Goal: Information Seeking & Learning: Learn about a topic

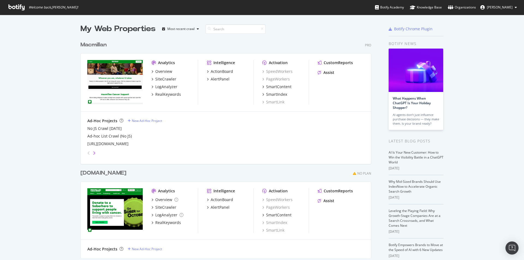
click at [93, 153] on icon "angle-right" at bounding box center [94, 153] width 3 height 4
click at [85, 152] on div "angle-left" at bounding box center [88, 153] width 7 height 9
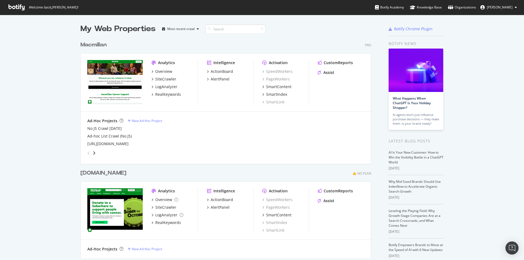
click at [85, 152] on div "angle-left" at bounding box center [88, 153] width 7 height 9
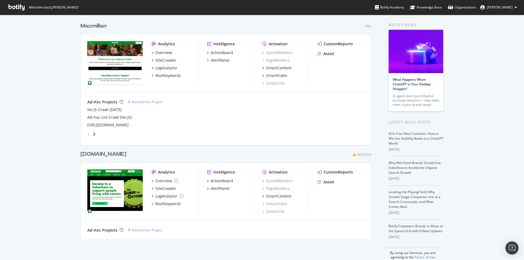
scroll to position [27, 0]
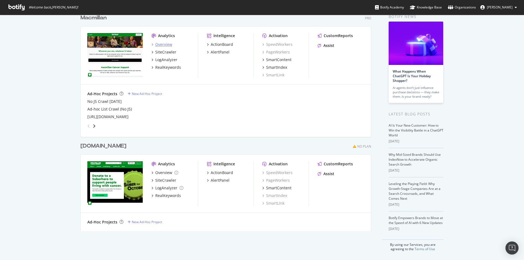
click at [159, 45] on div "Overview" at bounding box center [163, 44] width 17 height 5
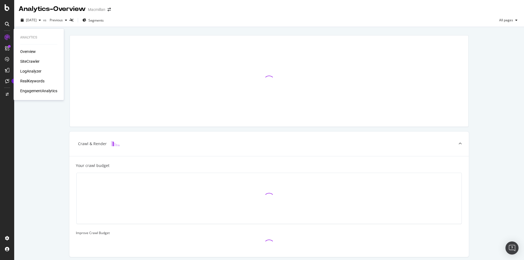
click at [23, 61] on div "SiteCrawler" at bounding box center [29, 61] width 19 height 5
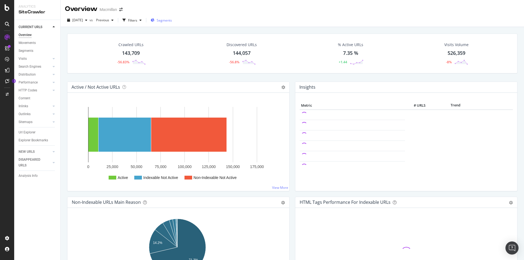
click at [171, 23] on div "Segments" at bounding box center [161, 20] width 21 height 8
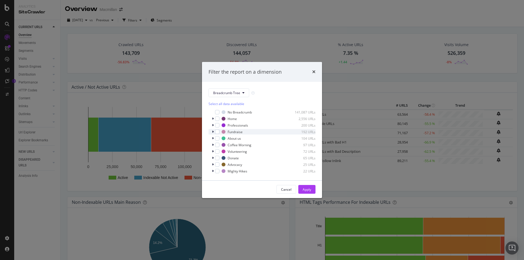
click at [213, 132] on icon "modal" at bounding box center [213, 131] width 2 height 3
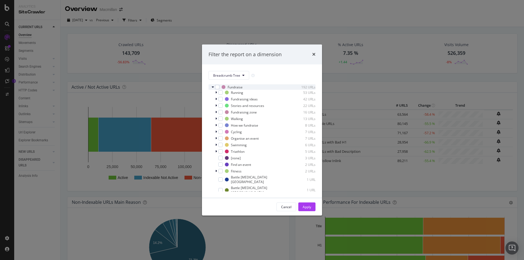
scroll to position [55, 0]
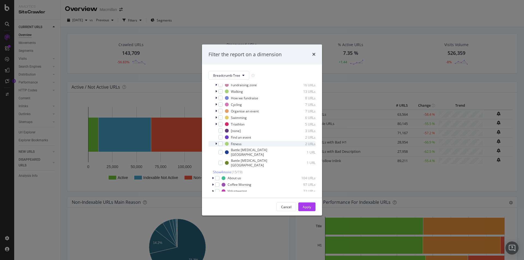
click at [215, 144] on div "modal" at bounding box center [216, 143] width 3 height 5
click at [215, 144] on icon "modal" at bounding box center [216, 143] width 2 height 3
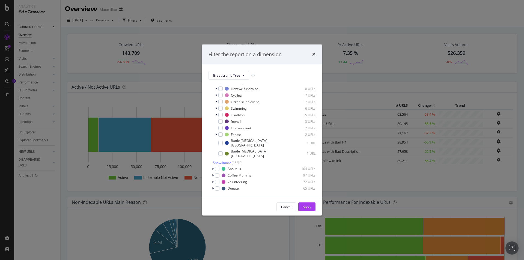
scroll to position [69, 0]
click at [221, 155] on span "Show 4 more" at bounding box center [222, 157] width 18 height 5
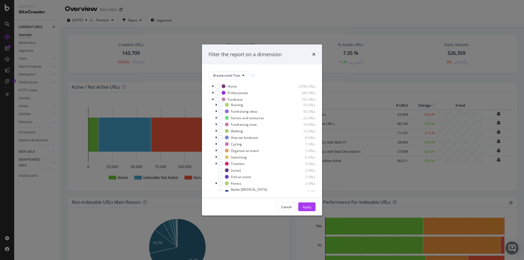
scroll to position [14, 0]
click at [212, 87] on icon "modal" at bounding box center [213, 86] width 2 height 3
click at [223, 98] on span "Show 15 more" at bounding box center [223, 96] width 20 height 5
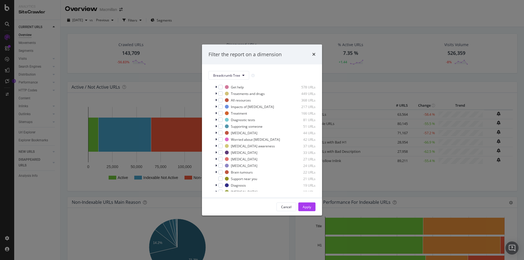
scroll to position [0, 0]
click at [315, 55] on icon "times" at bounding box center [313, 54] width 3 height 4
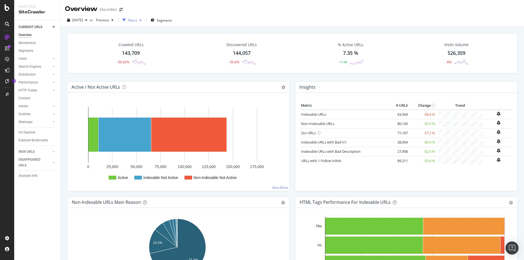
click at [144, 20] on div "button" at bounding box center [140, 20] width 7 height 3
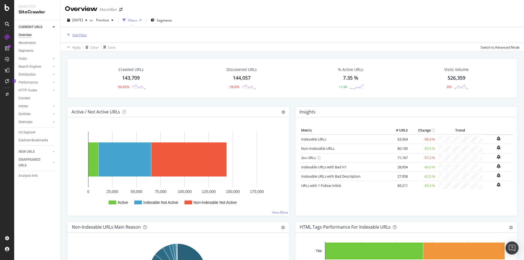
click at [86, 38] on button "Add Filter" at bounding box center [76, 35] width 22 height 7
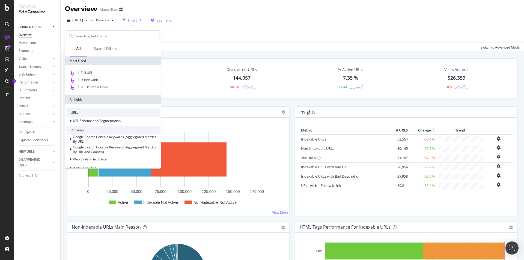
click at [170, 22] on span "Segments" at bounding box center [164, 20] width 15 height 5
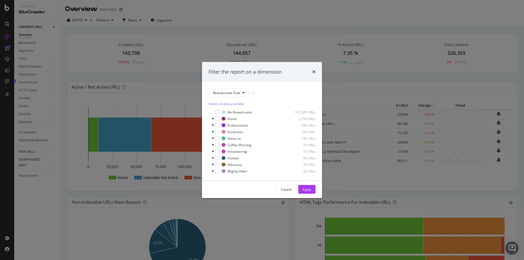
click at [114, 30] on div "Filter the report on a dimension Breadcrumb Tree Select all data available No B…" at bounding box center [262, 130] width 524 height 260
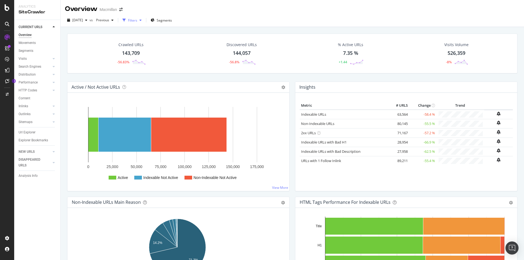
click at [137, 21] on div "Filters" at bounding box center [132, 20] width 9 height 5
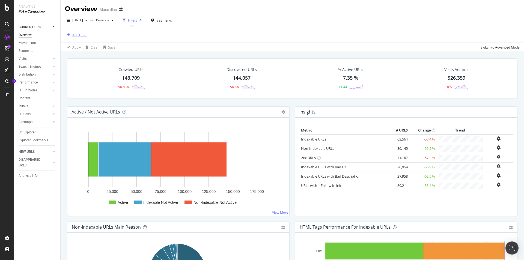
click at [79, 35] on div "Add Filter" at bounding box center [79, 35] width 14 height 5
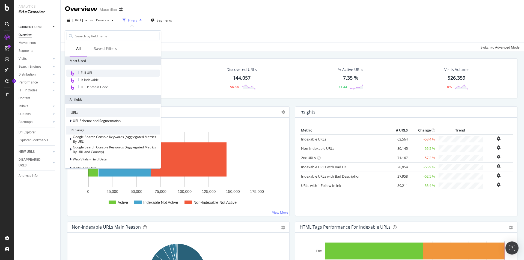
click at [82, 72] on span "Full URL" at bounding box center [87, 72] width 12 height 5
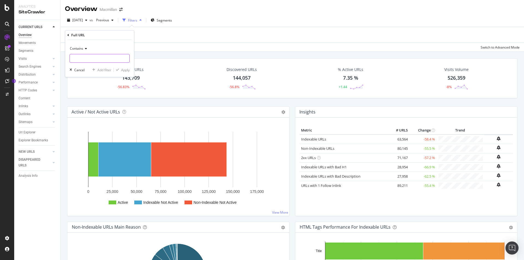
click at [82, 56] on input "text" at bounding box center [100, 58] width 60 height 9
click at [95, 56] on input "brave" at bounding box center [96, 58] width 52 height 9
type input "bravetheshave"
click at [129, 69] on div "Apply" at bounding box center [125, 70] width 8 height 5
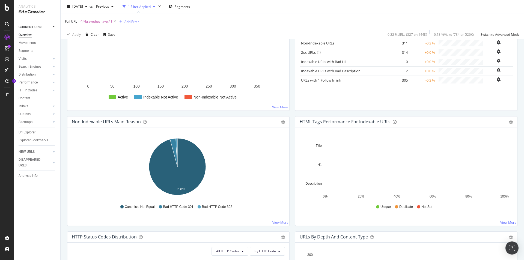
scroll to position [109, 0]
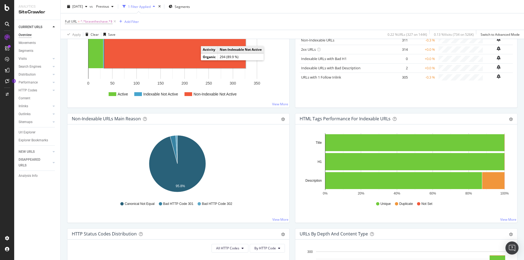
click at [195, 59] on rect "A chart." at bounding box center [174, 51] width 141 height 34
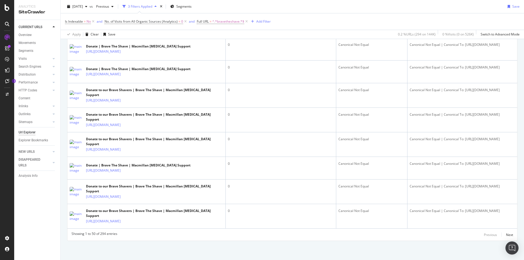
scroll to position [1335, 0]
click at [506, 236] on div "Next" at bounding box center [509, 235] width 7 height 5
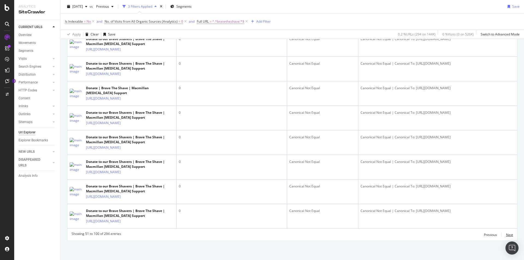
scroll to position [1603, 0]
click at [506, 235] on div "Next" at bounding box center [509, 235] width 7 height 5
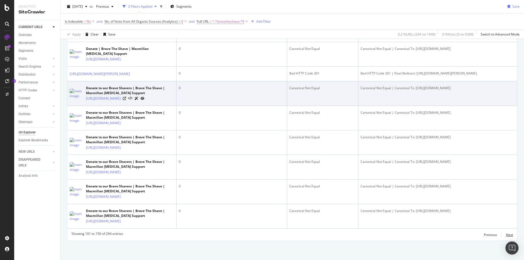
scroll to position [1581, 0]
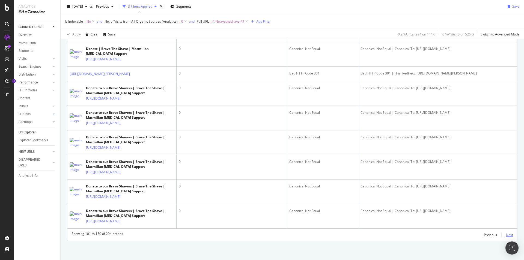
click at [506, 233] on div "Next" at bounding box center [509, 235] width 7 height 5
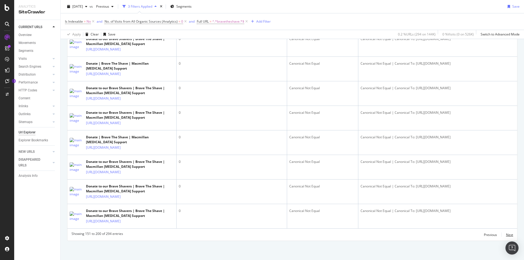
scroll to position [1640, 0]
click at [508, 232] on div "Next" at bounding box center [509, 235] width 7 height 6
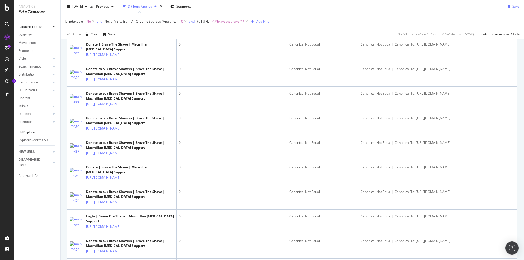
scroll to position [764, 0]
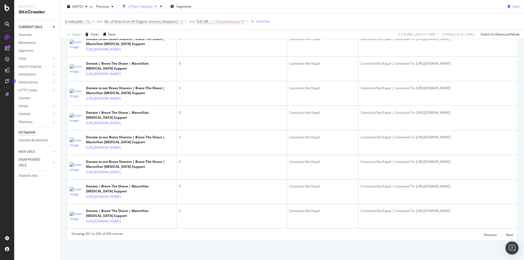
scroll to position [1577, 0]
click at [506, 235] on div "Next" at bounding box center [509, 235] width 7 height 5
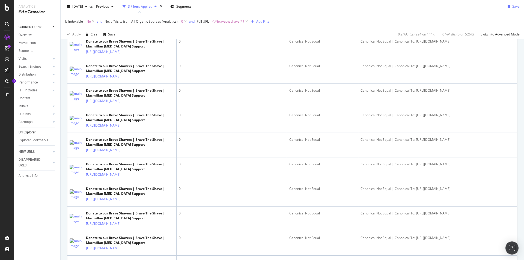
scroll to position [0, 0]
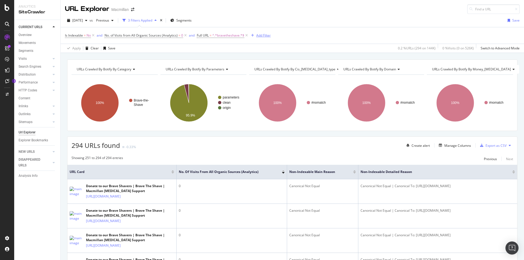
click at [266, 35] on div "Add Filter" at bounding box center [263, 35] width 14 height 5
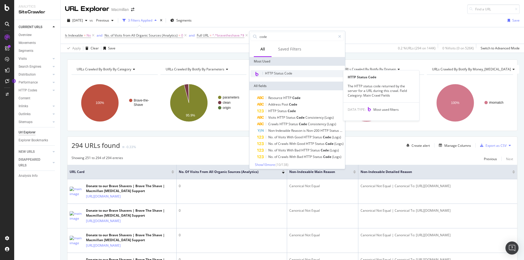
type input "code"
click at [293, 71] on div "HTTP Status Code" at bounding box center [297, 73] width 93 height 7
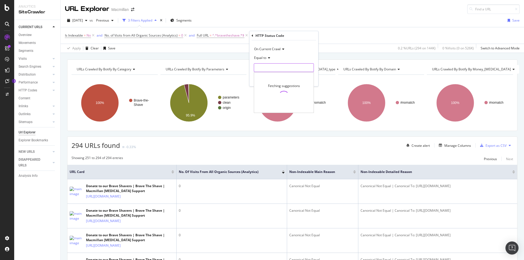
click at [278, 67] on input "number" at bounding box center [284, 67] width 60 height 9
type input "301"
click at [268, 60] on icon at bounding box center [268, 57] width 4 height 3
click at [290, 56] on div "Equal to" at bounding box center [284, 57] width 60 height 9
click at [306, 80] on div "Apply" at bounding box center [309, 79] width 8 height 5
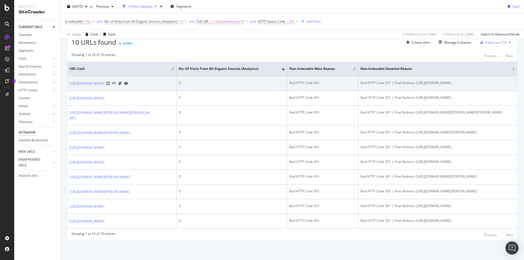
scroll to position [134, 0]
click at [110, 82] on icon at bounding box center [107, 83] width 3 height 3
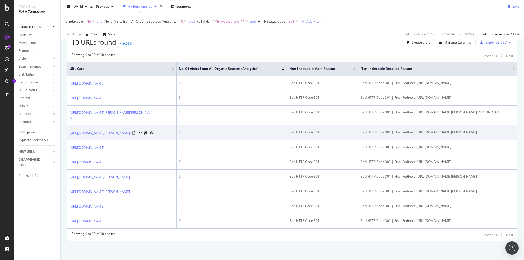
scroll to position [107, 0]
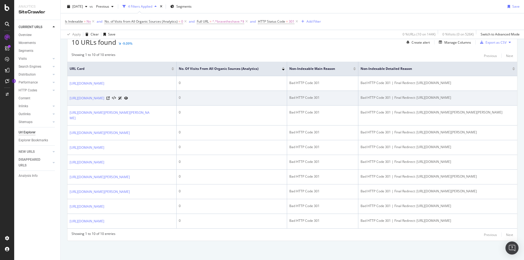
click at [128, 97] on icon at bounding box center [126, 98] width 4 height 3
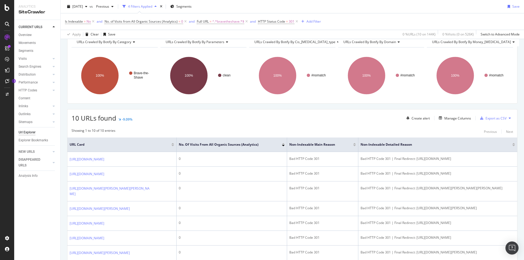
scroll to position [0, 0]
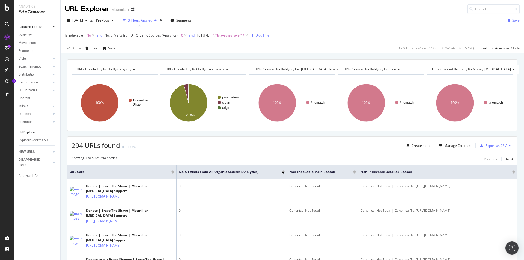
click at [34, 133] on div "Url Explorer" at bounding box center [27, 133] width 17 height 6
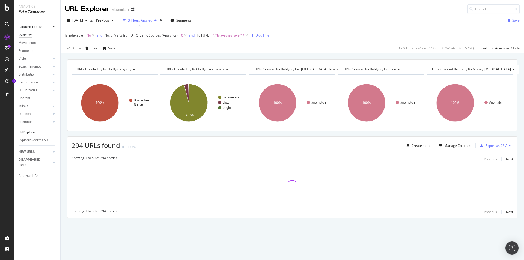
click at [26, 33] on div "Overview" at bounding box center [25, 35] width 13 height 6
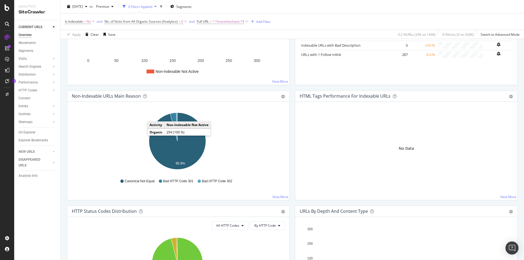
scroll to position [136, 0]
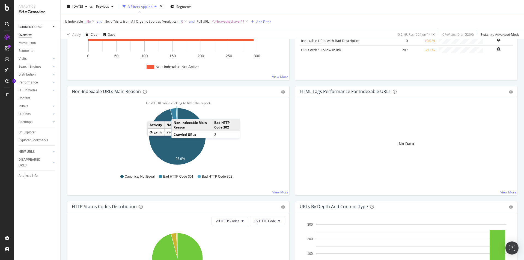
click at [177, 114] on icon "A chart." at bounding box center [176, 122] width 1 height 28
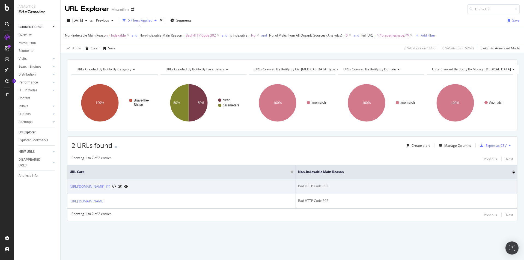
click at [110, 186] on icon at bounding box center [107, 186] width 3 height 3
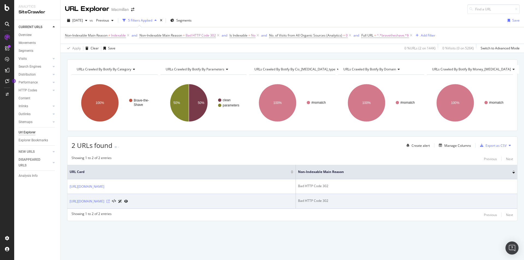
click at [110, 201] on icon at bounding box center [107, 201] width 3 height 3
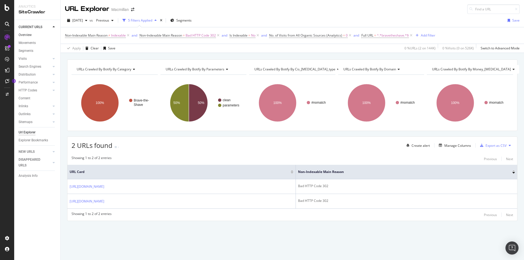
click at [42, 33] on link "Overview" at bounding box center [38, 35] width 38 height 6
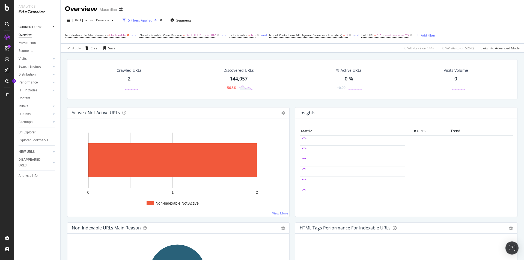
click at [130, 37] on icon at bounding box center [128, 34] width 5 height 5
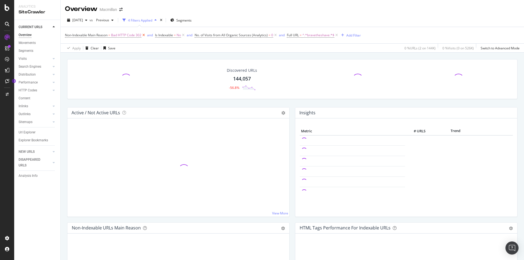
click at [142, 36] on icon at bounding box center [143, 34] width 5 height 5
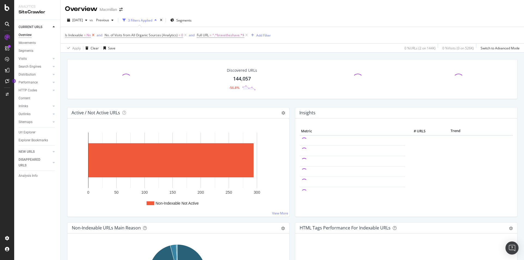
click at [94, 36] on icon at bounding box center [93, 34] width 5 height 5
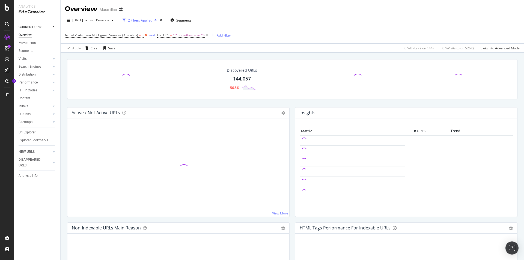
click at [145, 36] on icon at bounding box center [146, 34] width 5 height 5
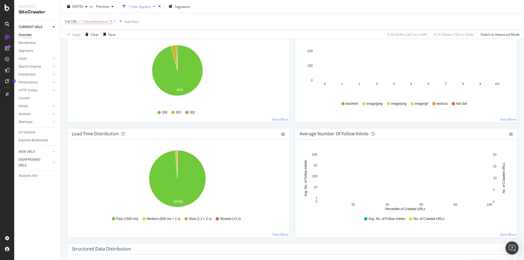
scroll to position [328, 0]
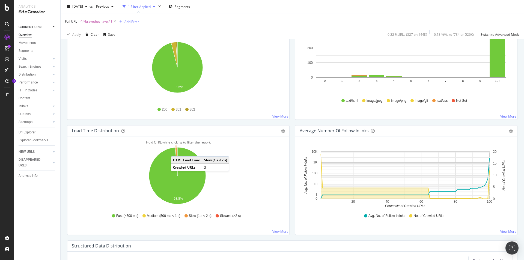
click at [176, 151] on icon "A chart." at bounding box center [176, 161] width 2 height 28
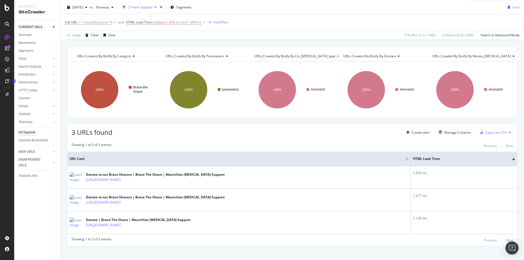
scroll to position [19, 0]
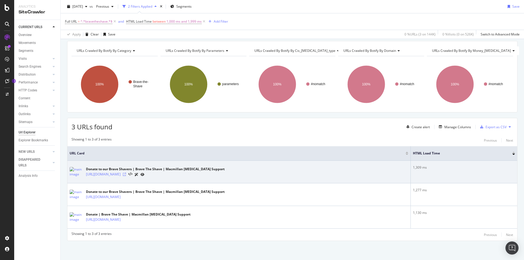
click at [126, 173] on icon at bounding box center [124, 174] width 3 height 3
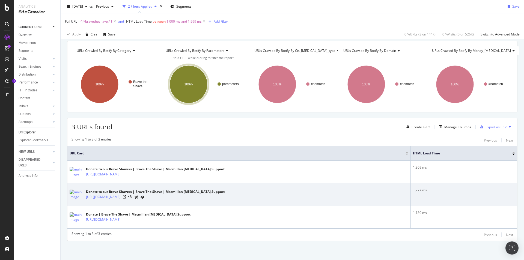
click at [144, 194] on div at bounding box center [134, 197] width 22 height 6
click at [126, 198] on icon at bounding box center [124, 196] width 3 height 3
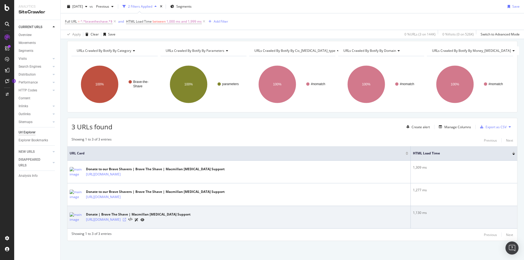
click at [126, 220] on icon at bounding box center [124, 219] width 3 height 3
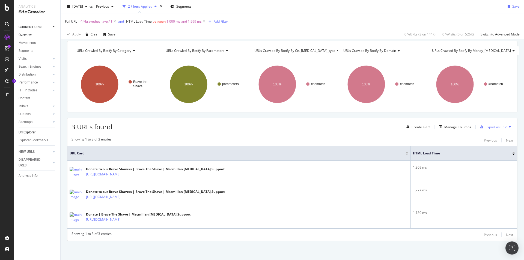
click at [36, 34] on link "Overview" at bounding box center [38, 35] width 38 height 6
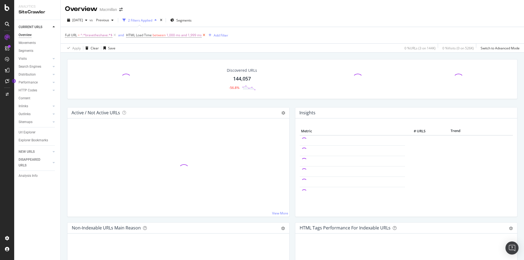
click at [204, 34] on icon at bounding box center [204, 34] width 5 height 5
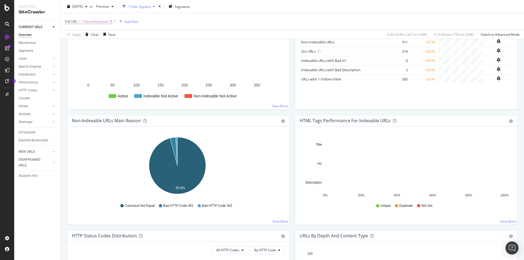
scroll to position [109, 0]
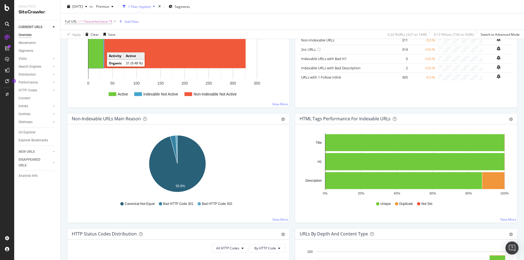
click at [102, 66] on rect "A chart." at bounding box center [95, 51] width 15 height 34
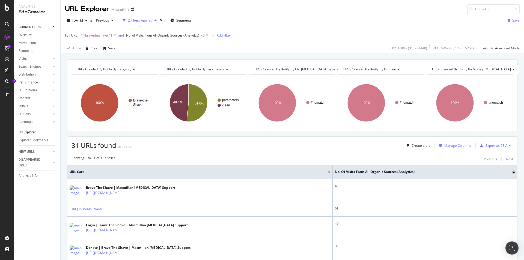
click at [455, 147] on div "Manage Columns" at bounding box center [457, 145] width 27 height 5
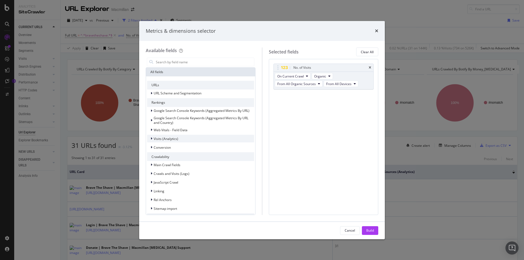
click at [185, 138] on div "Visits (Analytics)" at bounding box center [200, 139] width 107 height 8
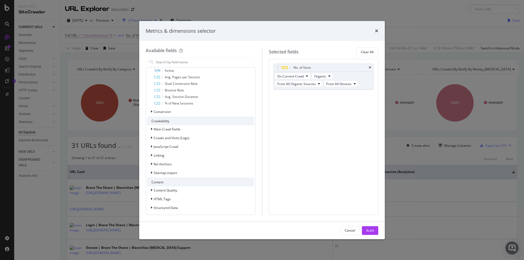
scroll to position [136, 0]
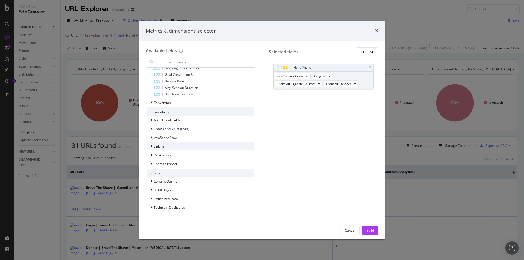
click at [179, 148] on div "Linking" at bounding box center [200, 146] width 107 height 8
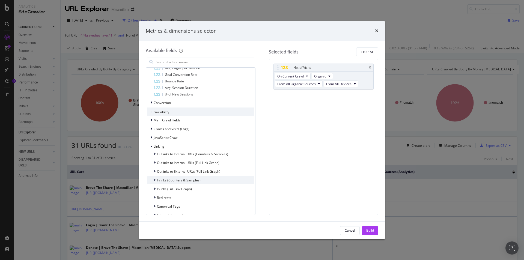
click at [171, 179] on span "Inlinks (Counters & Samples)" at bounding box center [179, 180] width 44 height 5
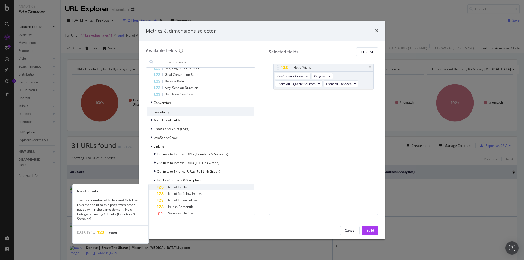
click at [174, 185] on div "No. of Inlinks" at bounding box center [205, 187] width 97 height 7
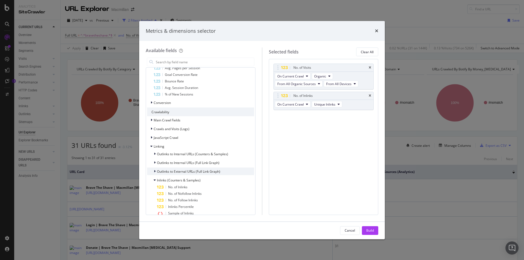
scroll to position [164, 0]
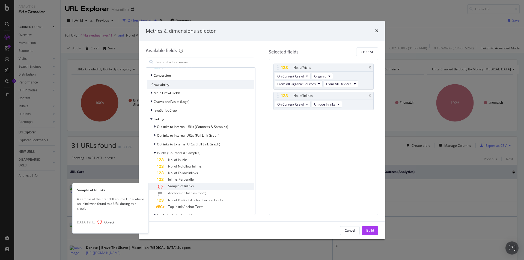
click at [180, 187] on span "Sample of Inlinks" at bounding box center [181, 186] width 26 height 5
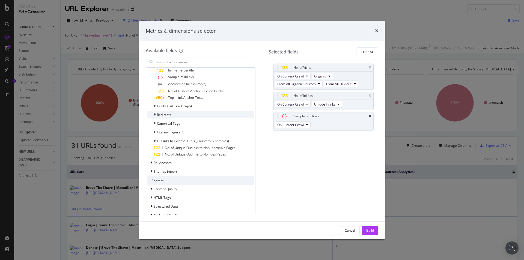
scroll to position [308, 0]
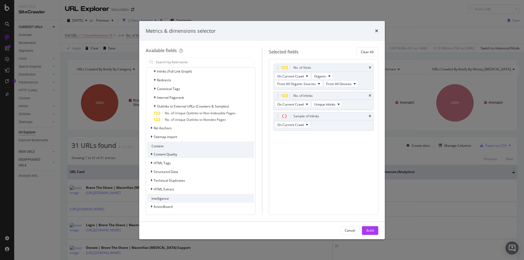
click at [192, 155] on div "Content Quality" at bounding box center [200, 154] width 107 height 8
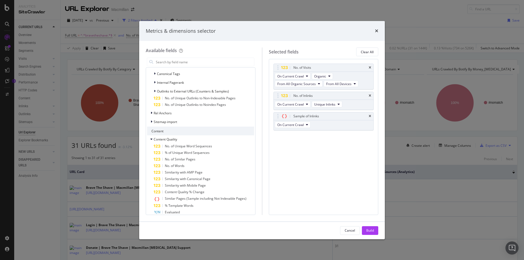
scroll to position [335, 0]
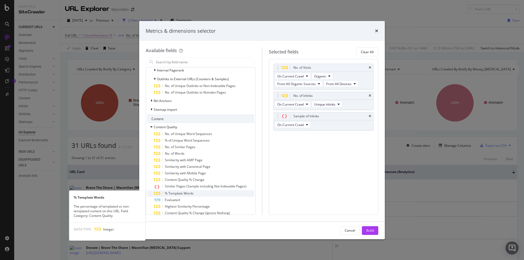
click at [191, 191] on span "% Template Words" at bounding box center [179, 193] width 29 height 5
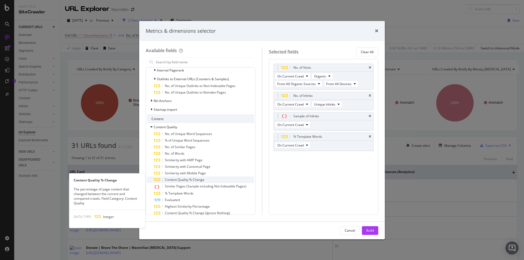
scroll to position [362, 0]
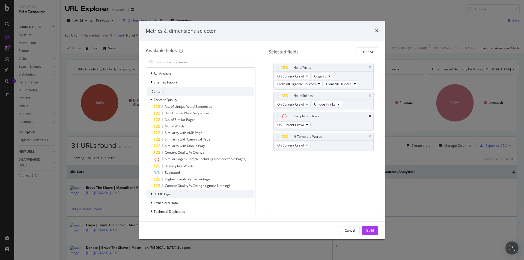
click at [187, 196] on div "HTML Tags" at bounding box center [200, 194] width 107 height 8
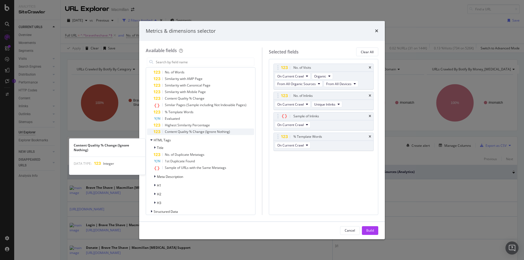
scroll to position [417, 0]
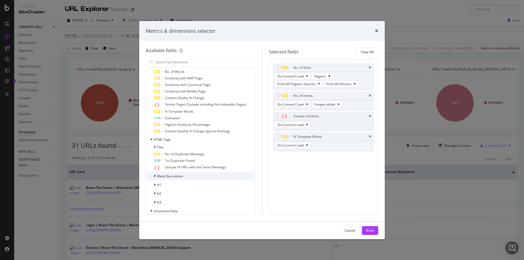
click at [192, 176] on div "Meta Description" at bounding box center [200, 176] width 107 height 8
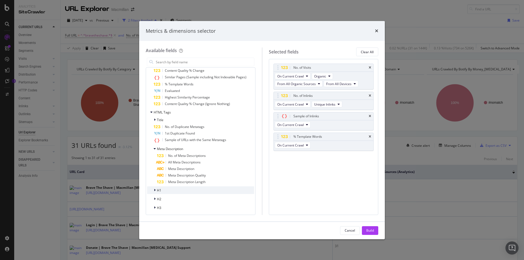
click at [193, 189] on div "H1" at bounding box center [200, 190] width 107 height 8
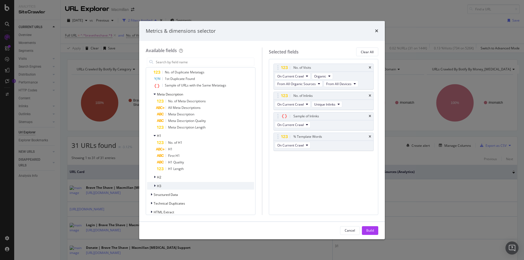
scroll to position [522, 0]
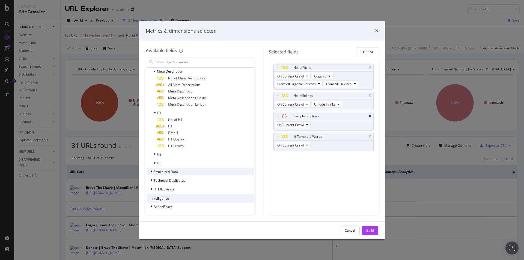
click at [195, 175] on div "Structured Data" at bounding box center [200, 172] width 107 height 8
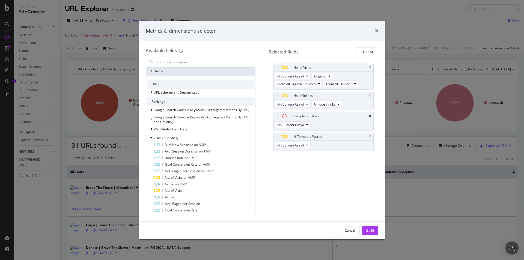
scroll to position [0, 0]
click at [368, 230] on div "Build" at bounding box center [370, 230] width 8 height 5
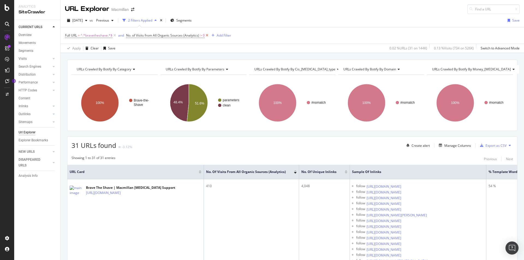
click at [206, 37] on icon at bounding box center [207, 35] width 5 height 5
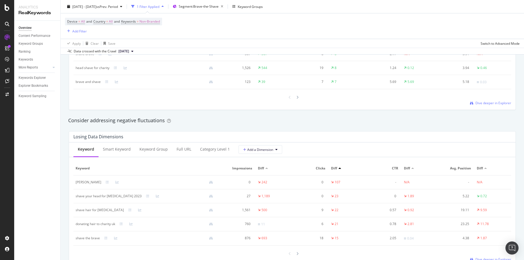
scroll to position [437, 0]
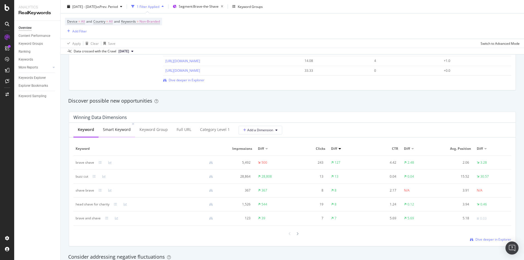
click at [112, 132] on div "Smart Keyword" at bounding box center [117, 129] width 28 height 5
click at [86, 133] on div "Keyword" at bounding box center [85, 130] width 25 height 15
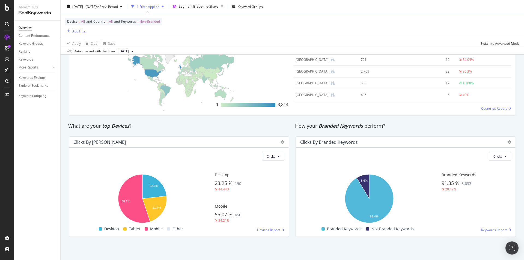
scroll to position [846, 0]
click at [272, 159] on span "Clicks" at bounding box center [271, 156] width 9 height 5
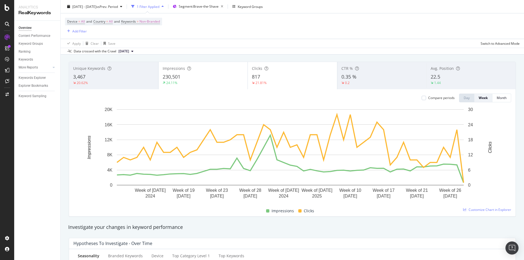
scroll to position [0, 0]
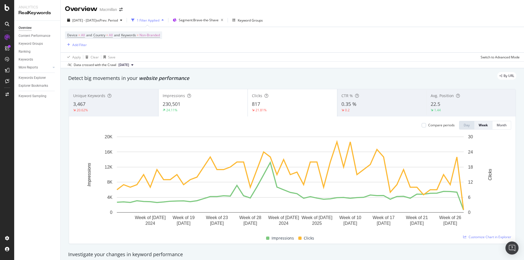
click at [116, 114] on div "Unique Keywords 3,467 20.62%" at bounding box center [113, 103] width 89 height 25
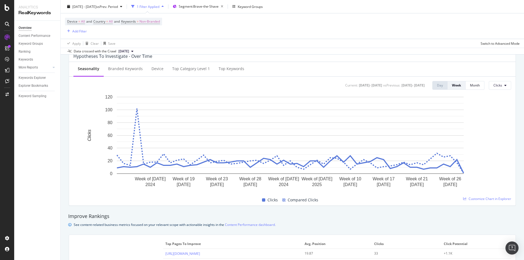
scroll to position [218, 0]
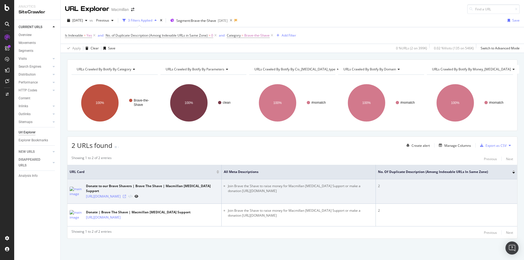
click at [126, 195] on icon at bounding box center [124, 196] width 3 height 3
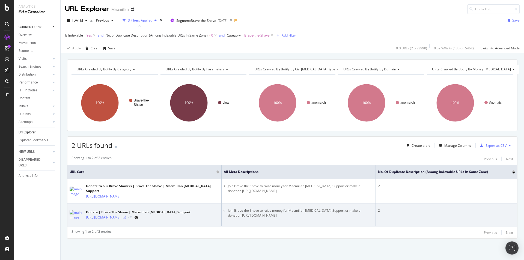
click at [126, 216] on icon at bounding box center [124, 217] width 3 height 3
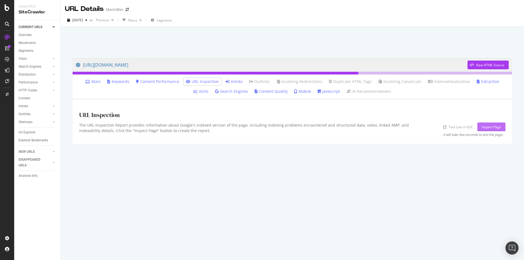
click at [484, 128] on div "Inspect Page" at bounding box center [491, 127] width 19 height 5
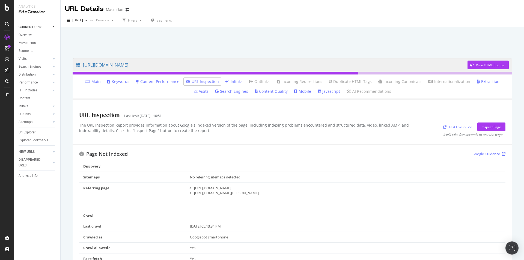
click at [267, 94] on link "Content Quality" at bounding box center [271, 91] width 33 height 5
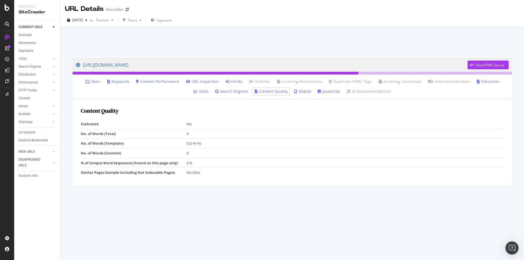
click at [294, 94] on link "Mobile" at bounding box center [302, 91] width 17 height 5
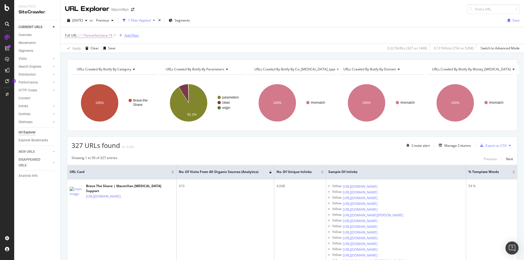
click at [124, 35] on div "button" at bounding box center [120, 35] width 7 height 3
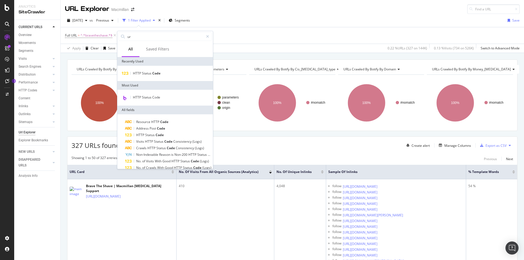
type input "url"
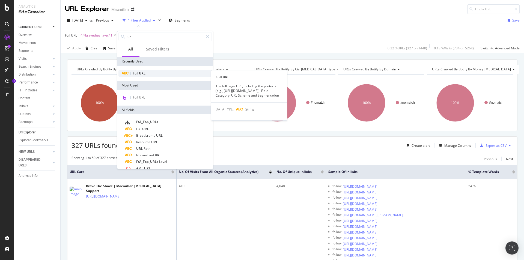
click at [180, 75] on div "Full URL" at bounding box center [164, 73] width 93 height 7
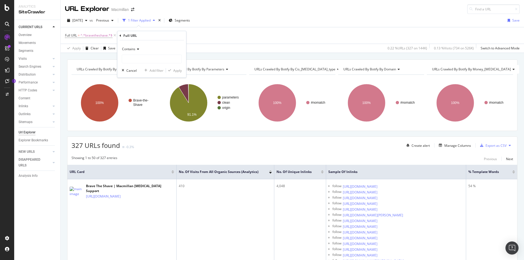
click at [137, 51] on div "Contains" at bounding box center [152, 49] width 60 height 9
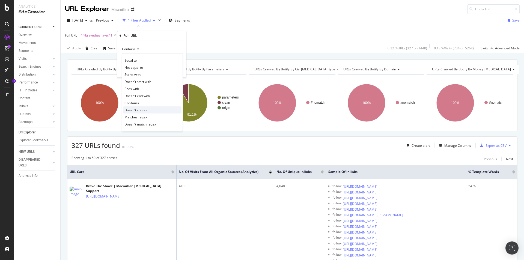
click at [141, 112] on span "Doesn't contain" at bounding box center [136, 110] width 24 height 5
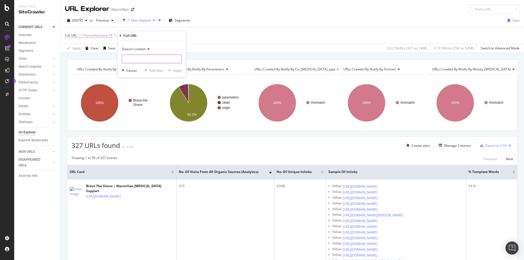
click at [144, 61] on input "text" at bounding box center [152, 59] width 60 height 9
type input "Recent"
click at [173, 69] on div "Apply" at bounding box center [177, 70] width 8 height 5
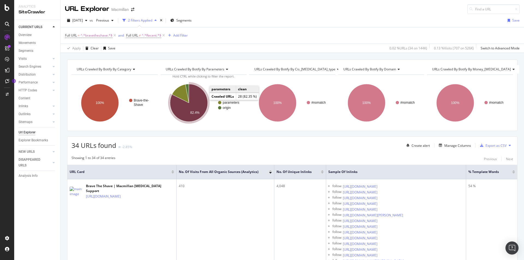
click at [203, 99] on icon "A chart." at bounding box center [189, 103] width 38 height 38
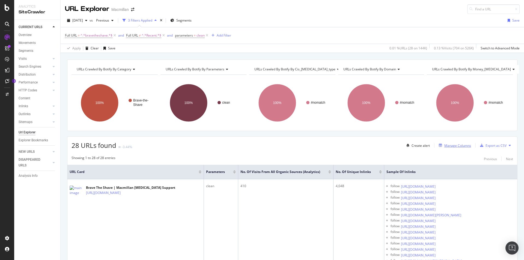
click at [464, 142] on div "Manage Columns" at bounding box center [454, 145] width 34 height 6
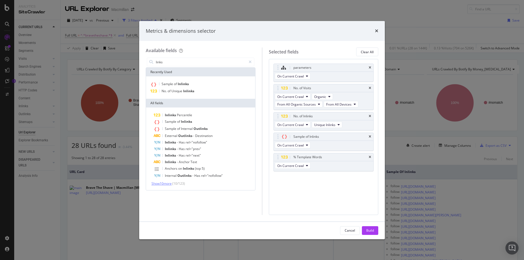
click at [159, 185] on span "Show 10 more" at bounding box center [161, 183] width 20 height 5
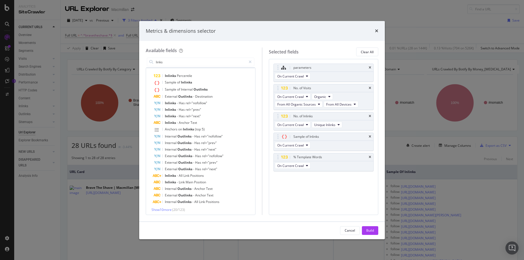
scroll to position [41, 0]
click at [172, 208] on span "Show 10 more" at bounding box center [161, 208] width 20 height 5
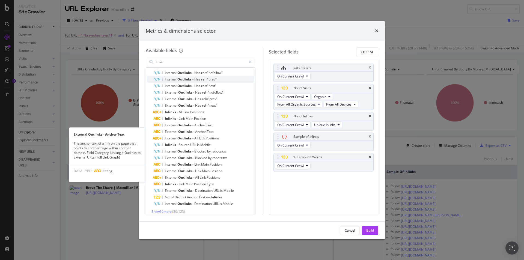
scroll to position [106, 0]
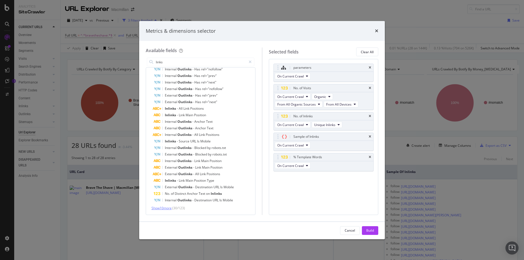
click at [166, 207] on span "Show 10 more" at bounding box center [161, 208] width 20 height 5
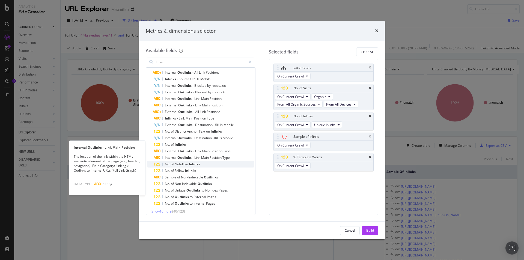
scroll to position [172, 0]
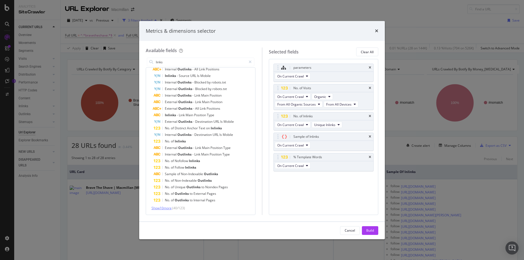
click at [171, 207] on span "Show 10 more" at bounding box center [161, 208] width 20 height 5
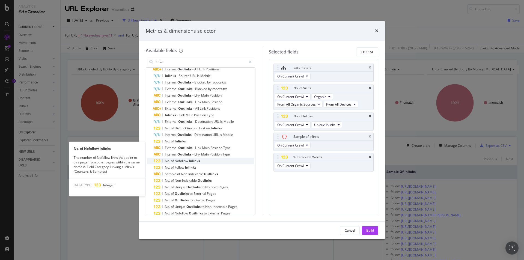
scroll to position [240, 0]
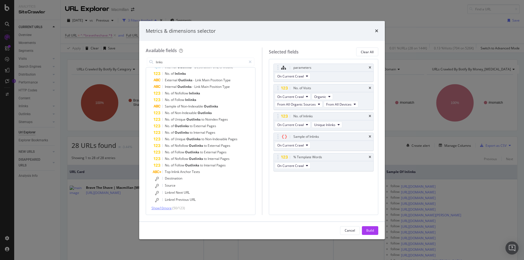
click at [172, 209] on span "Show 10 more" at bounding box center [161, 208] width 20 height 5
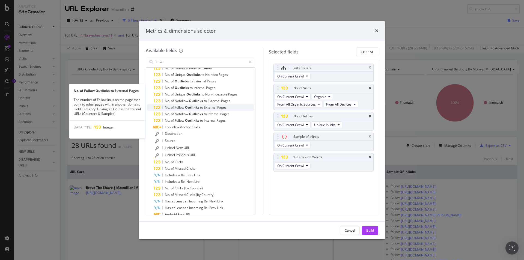
scroll to position [305, 0]
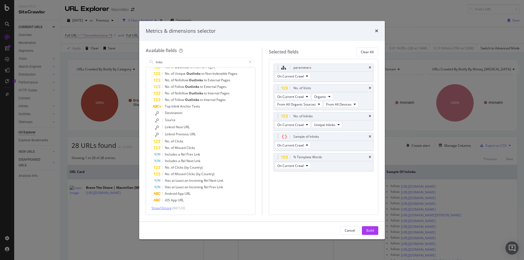
click at [172, 209] on span "Show 10 more" at bounding box center [161, 208] width 20 height 5
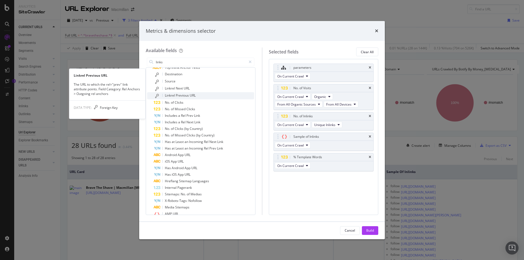
scroll to position [372, 0]
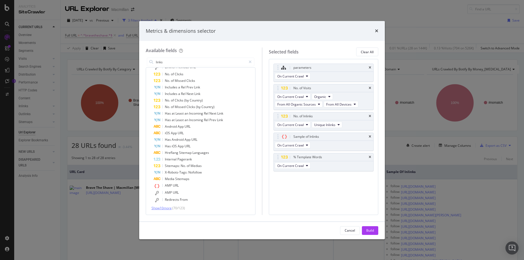
click at [166, 208] on span "Show 10 more" at bounding box center [161, 208] width 20 height 5
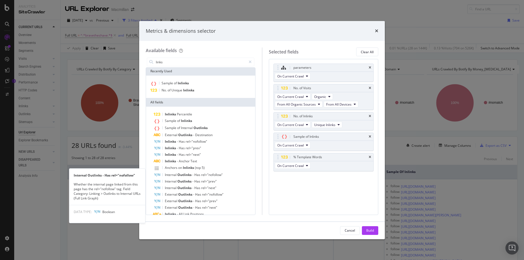
scroll to position [0, 0]
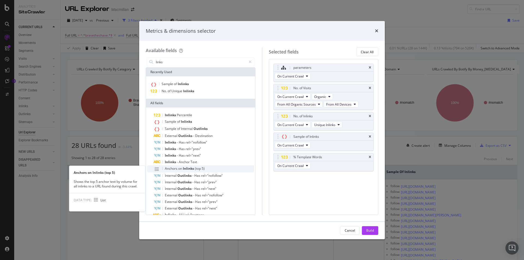
click at [176, 168] on span "Anchors" at bounding box center [171, 168] width 13 height 5
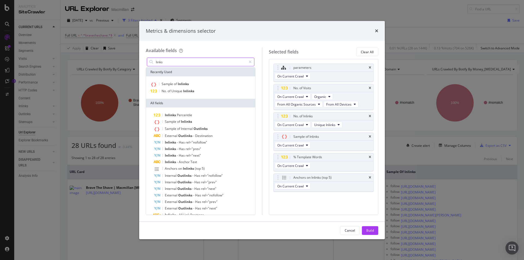
click at [165, 60] on input "links" at bounding box center [200, 62] width 91 height 8
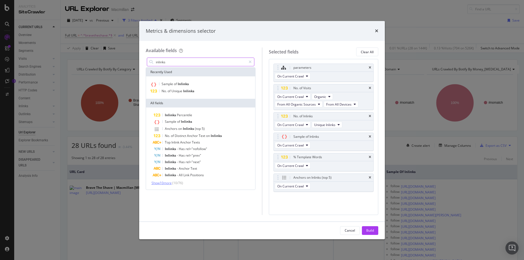
type input "inlinks"
click at [172, 182] on span "Show 10 more" at bounding box center [161, 183] width 20 height 5
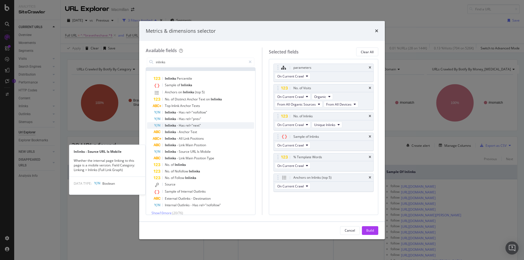
scroll to position [41, 0]
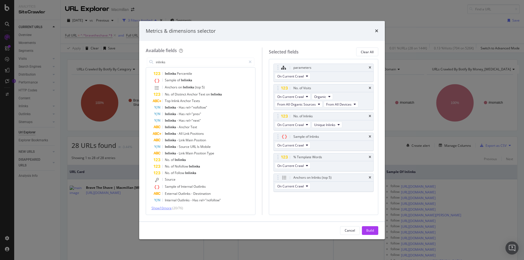
click at [163, 208] on span "Show 10 more" at bounding box center [161, 208] width 20 height 5
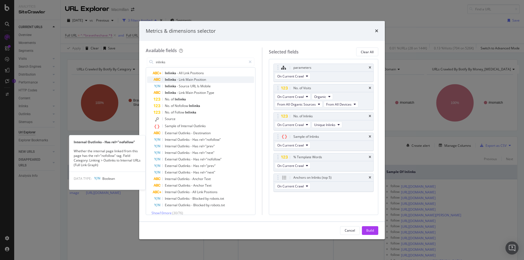
scroll to position [107, 0]
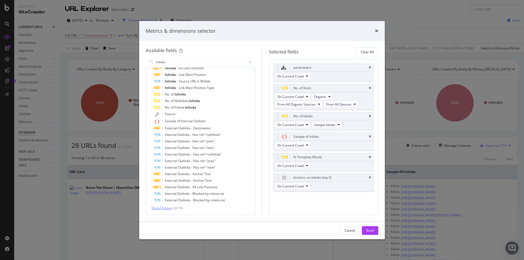
click at [165, 210] on span "Show 10 more" at bounding box center [161, 208] width 20 height 5
click at [363, 230] on button "Build" at bounding box center [370, 230] width 16 height 9
